Goal: Obtain resource: Download file/media

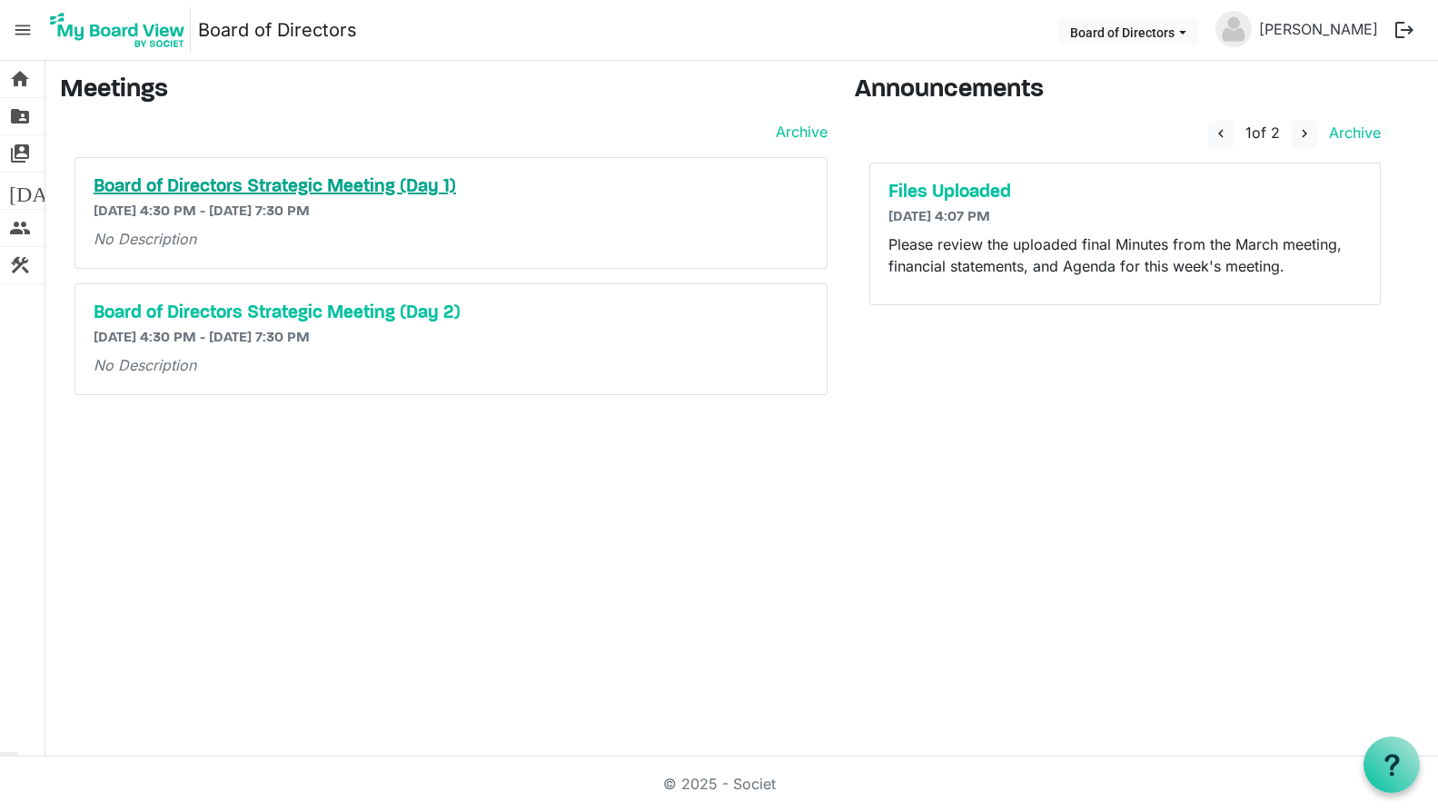
click at [318, 189] on h5 "Board of Directors Strategic Meeting (Day 1)" at bounding box center [451, 187] width 715 height 22
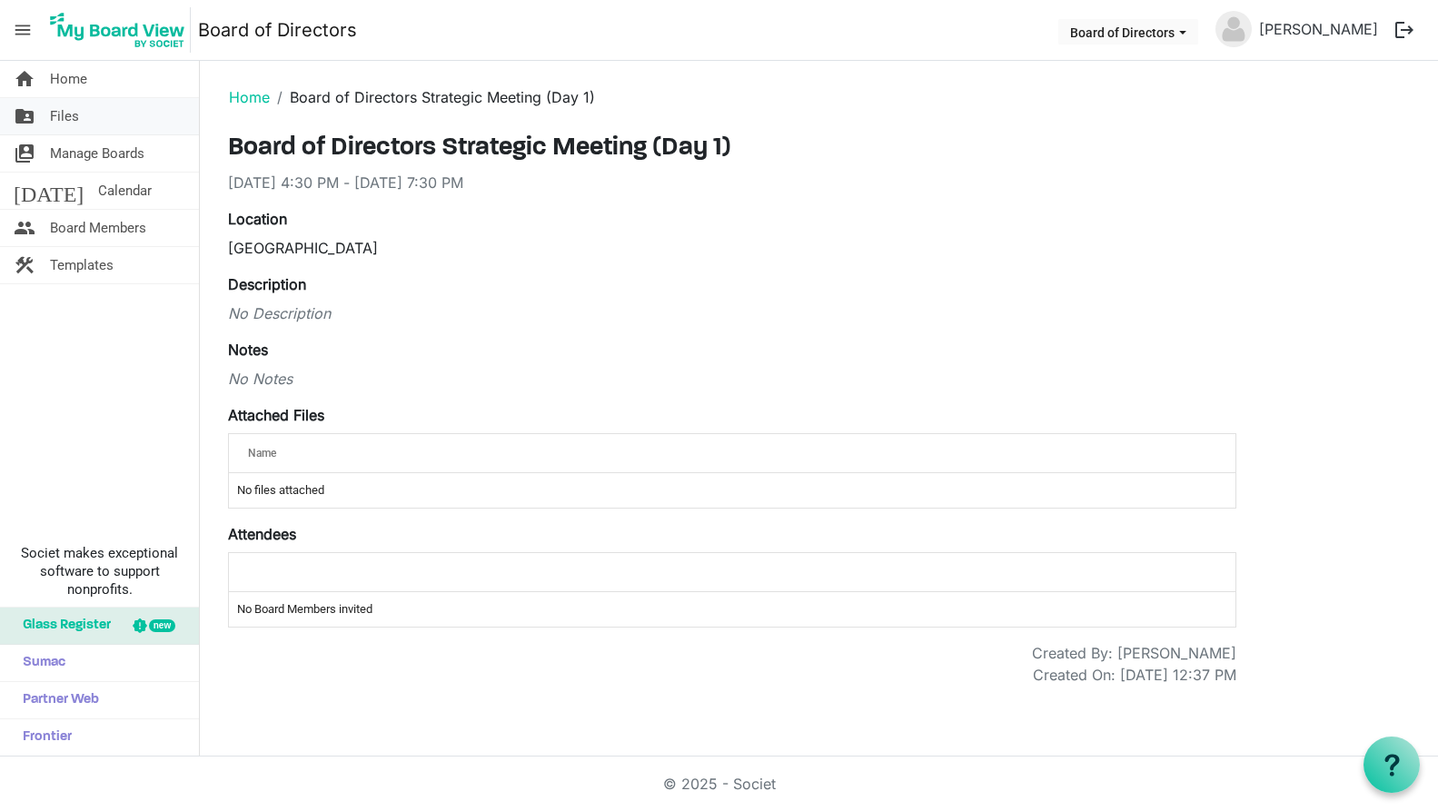
click at [70, 122] on span "Files" at bounding box center [64, 116] width 29 height 36
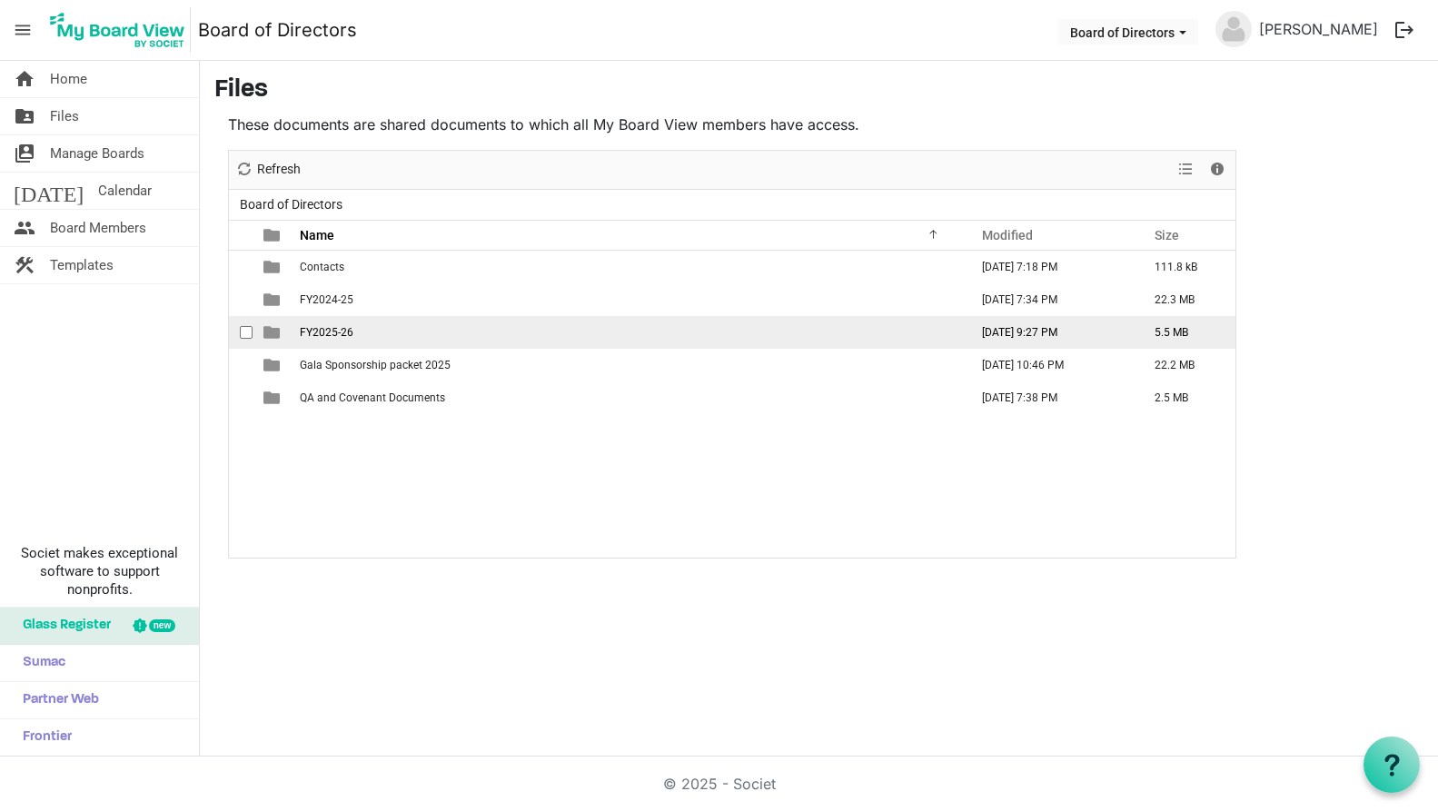
click at [333, 332] on span "FY2025-26" at bounding box center [327, 332] width 54 height 13
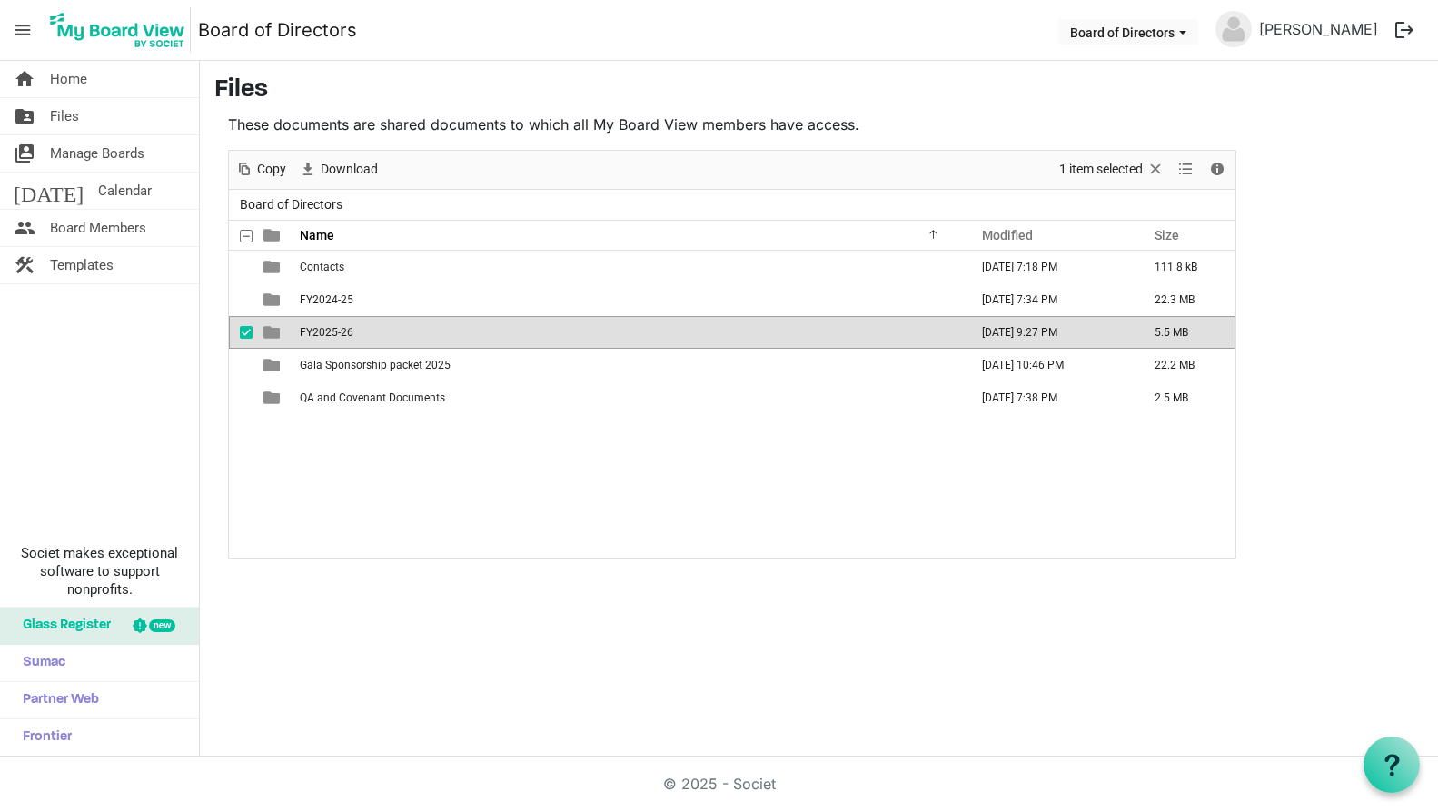
click at [333, 332] on span "FY2025-26" at bounding box center [327, 332] width 54 height 13
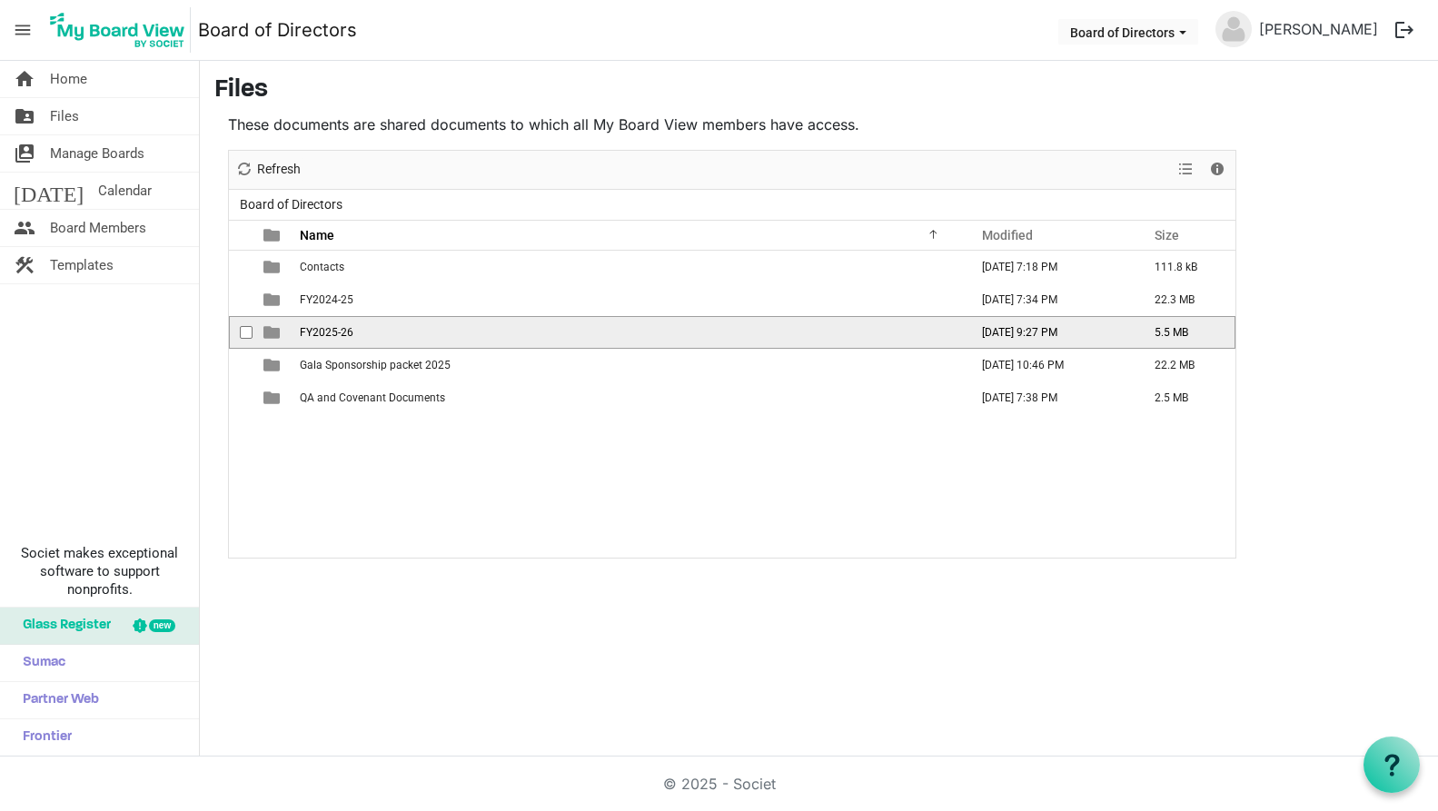
click at [333, 332] on span "FY2025-26" at bounding box center [327, 332] width 54 height 13
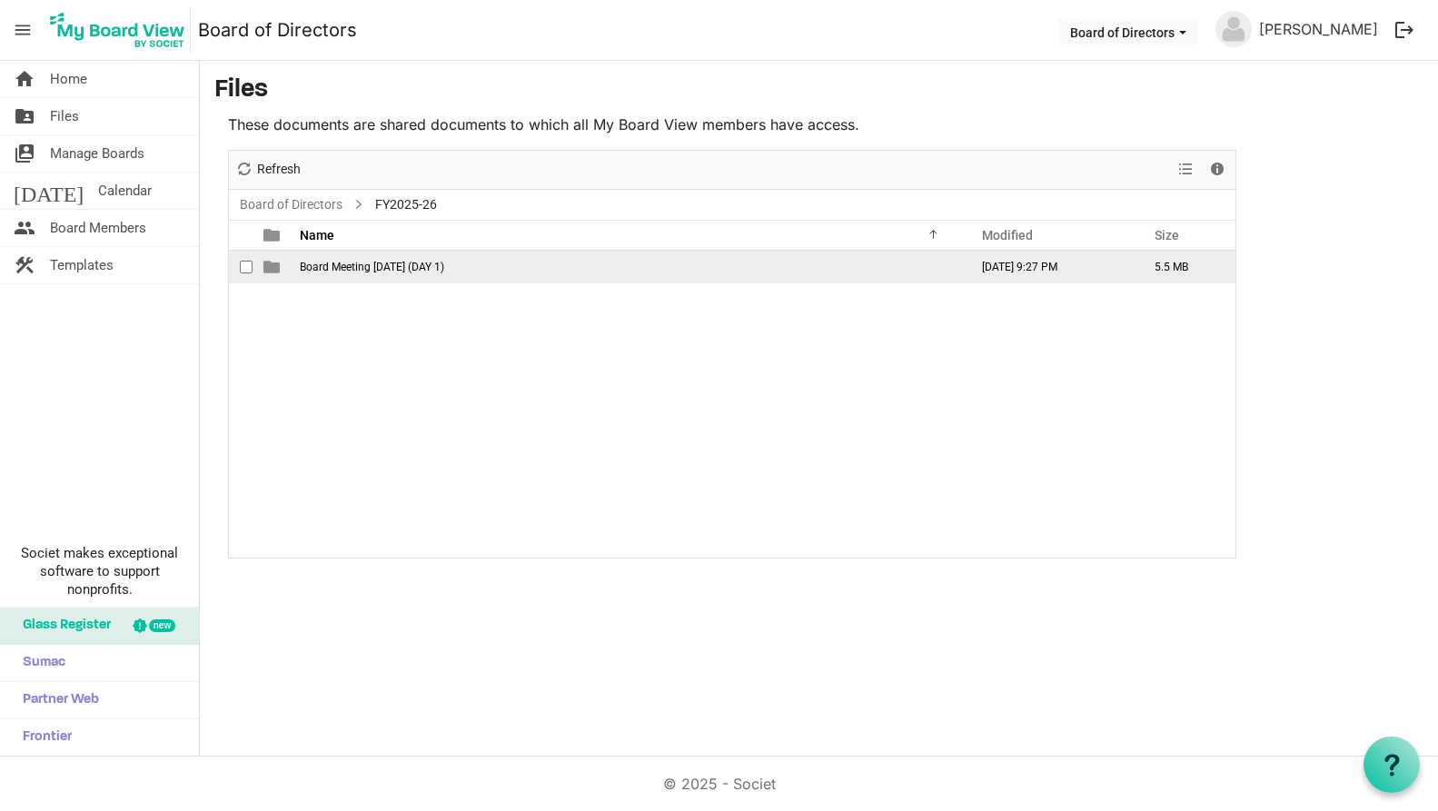
click at [420, 263] on span "Board Meeting August 26, 2025 (DAY 1)" at bounding box center [372, 267] width 144 height 13
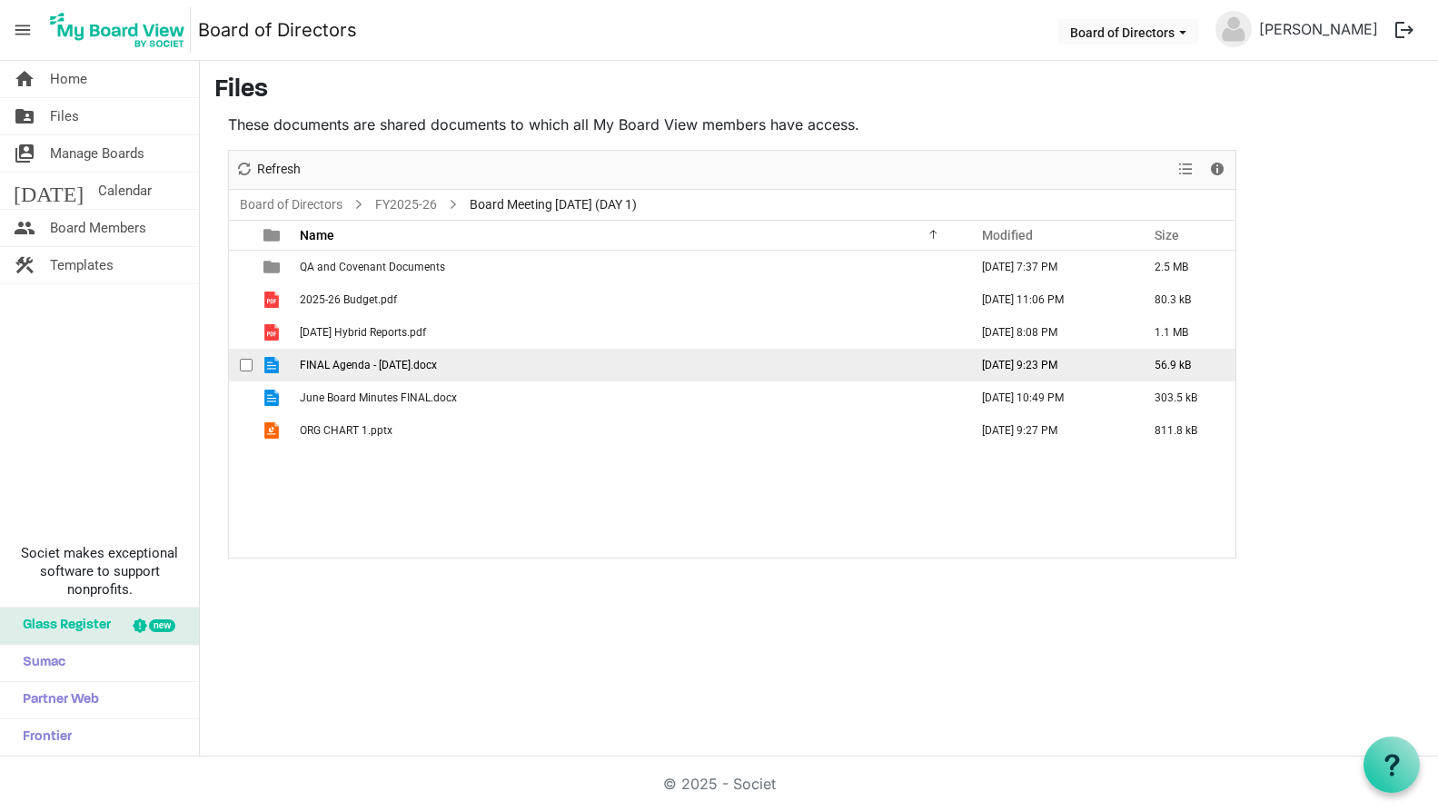
click at [391, 365] on span "FINAL Agenda - Tuesday August 26th.docx" at bounding box center [368, 365] width 137 height 13
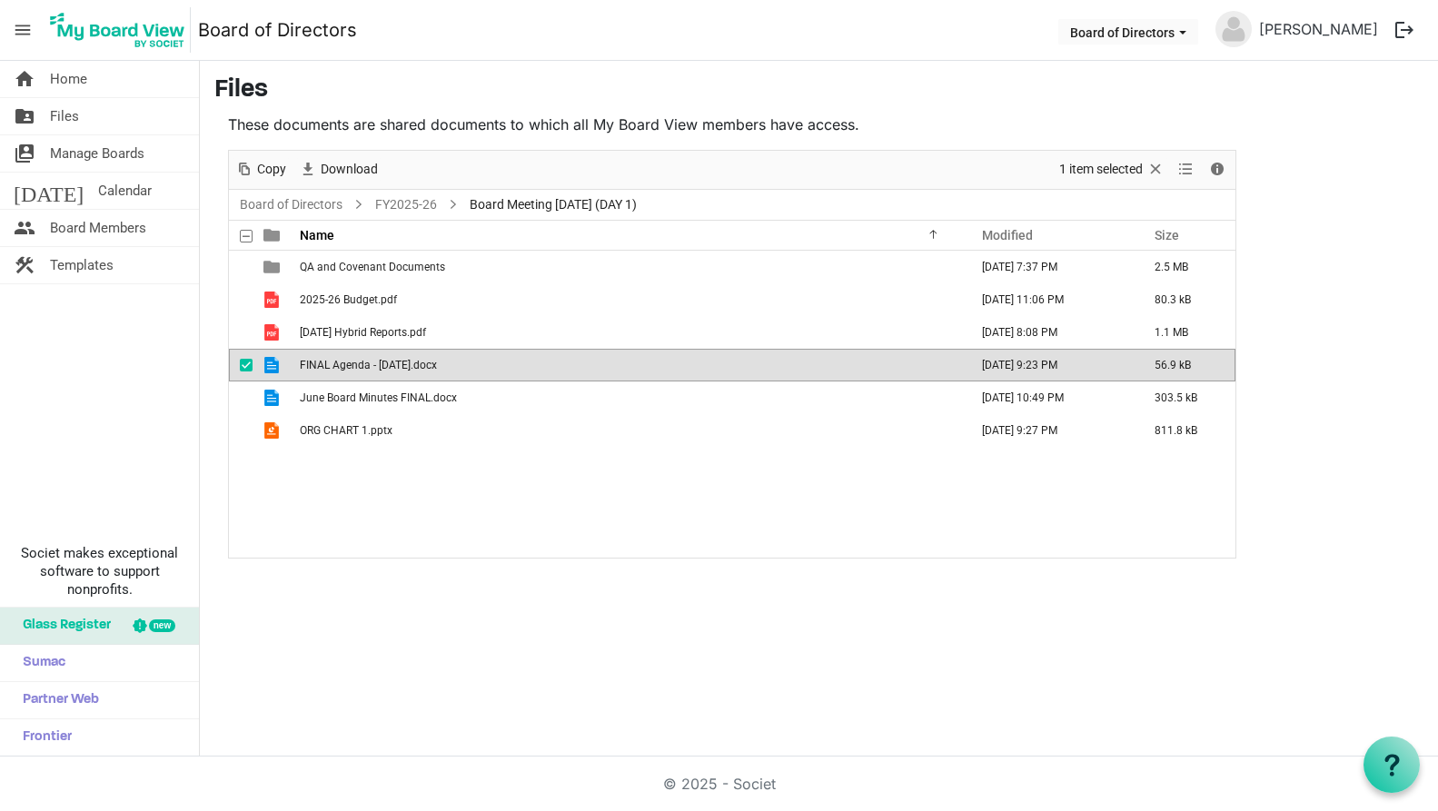
click at [391, 365] on span "FINAL Agenda - Tuesday August 26th.docx" at bounding box center [368, 365] width 137 height 13
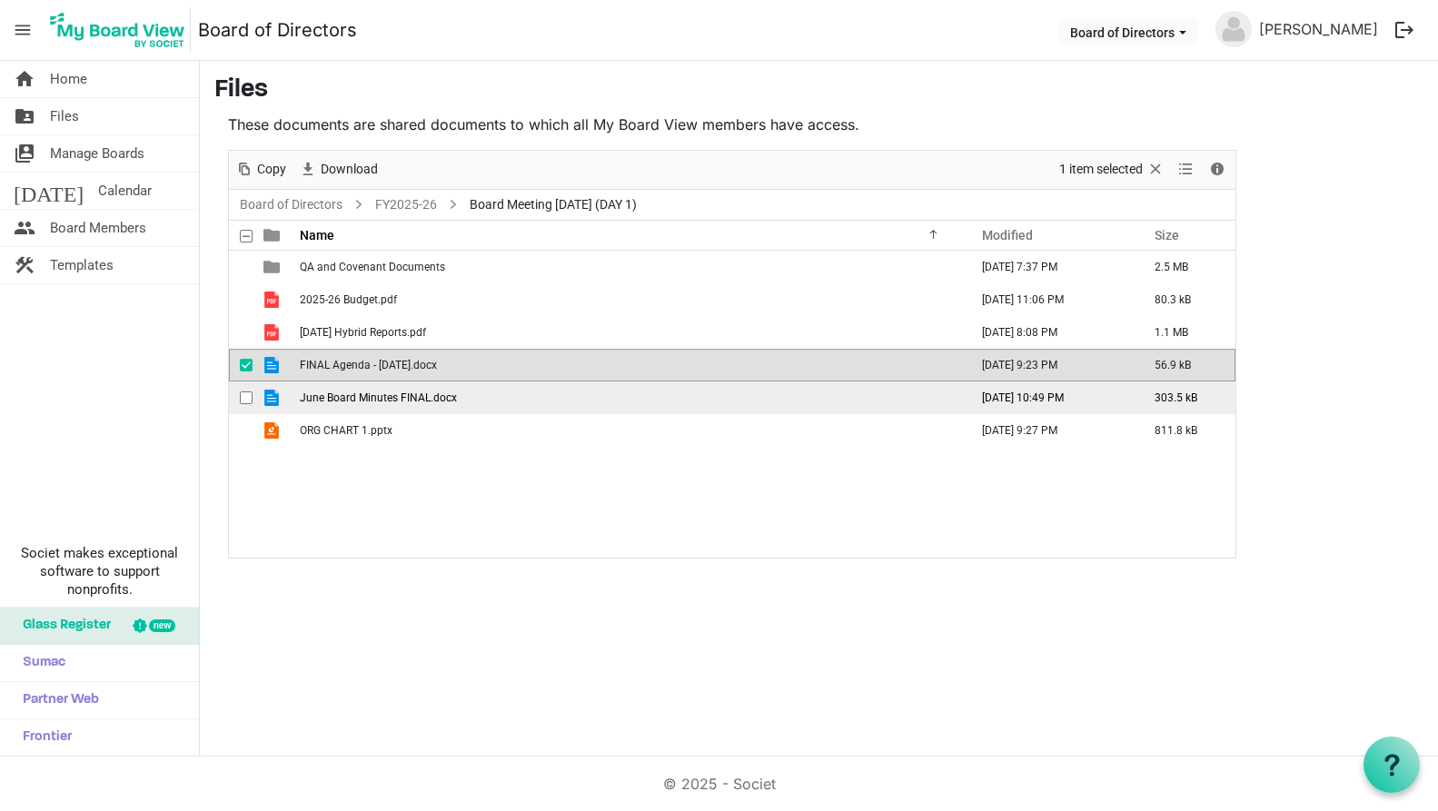
click at [393, 399] on span "June Board Minutes FINAL.docx" at bounding box center [378, 398] width 157 height 13
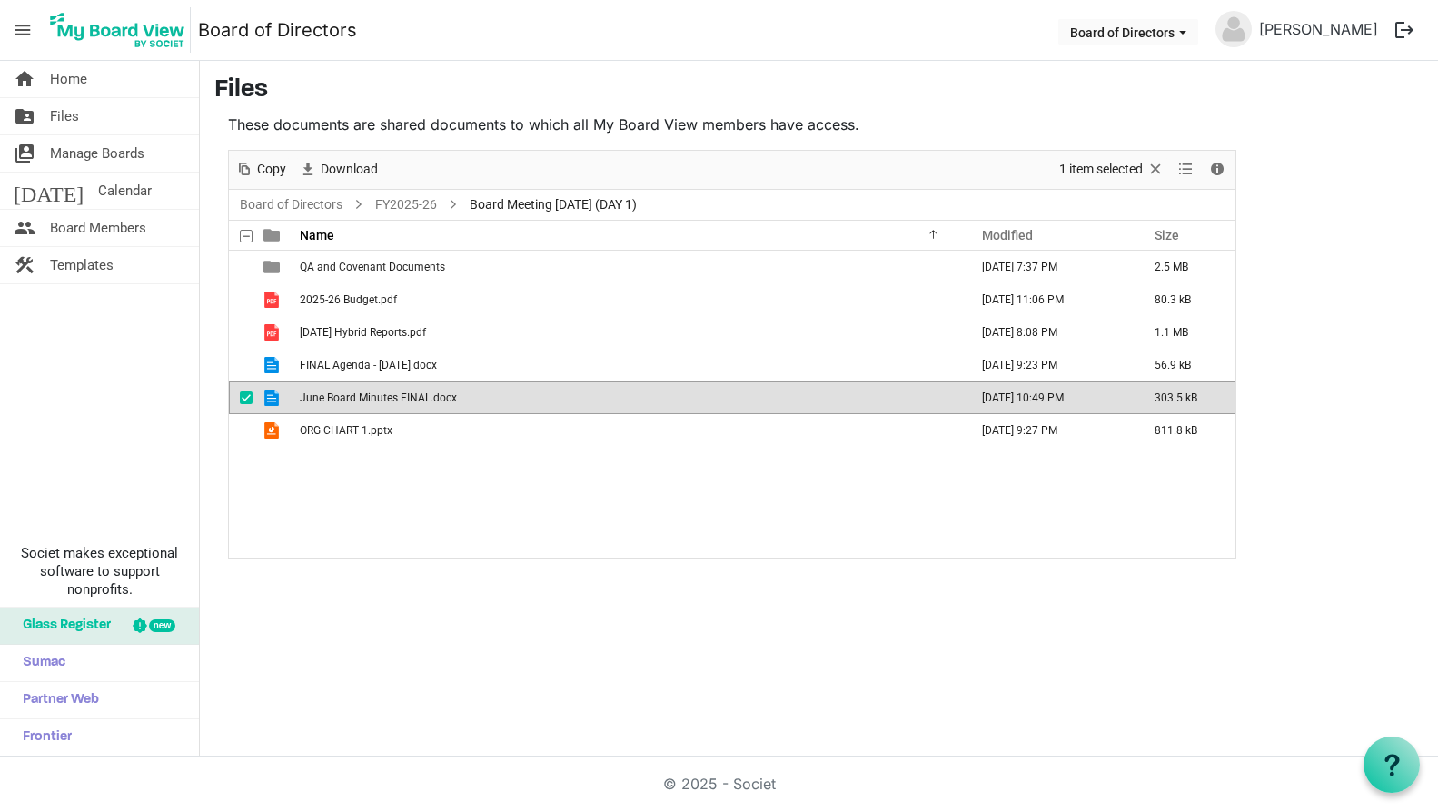
click at [380, 402] on span "June Board Minutes FINAL.docx" at bounding box center [378, 398] width 157 height 13
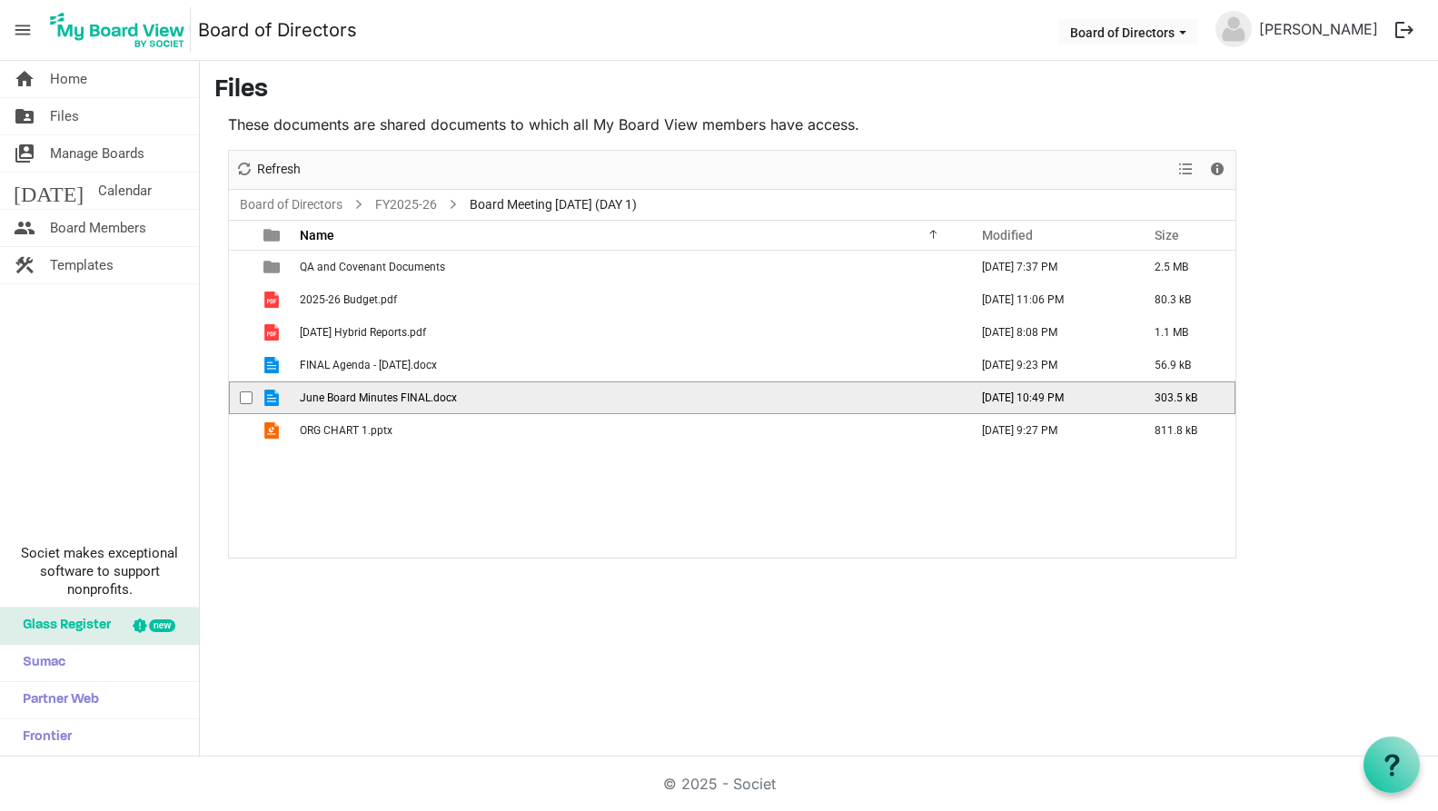
click at [380, 402] on span "June Board Minutes FINAL.docx" at bounding box center [378, 398] width 157 height 13
